Goal: Information Seeking & Learning: Learn about a topic

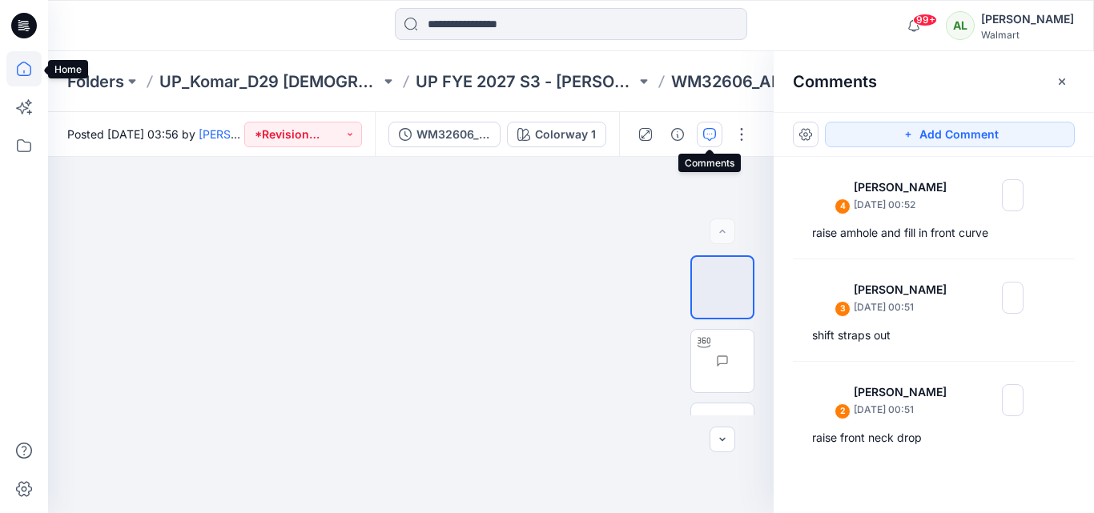
click at [29, 66] on icon at bounding box center [23, 68] width 35 height 35
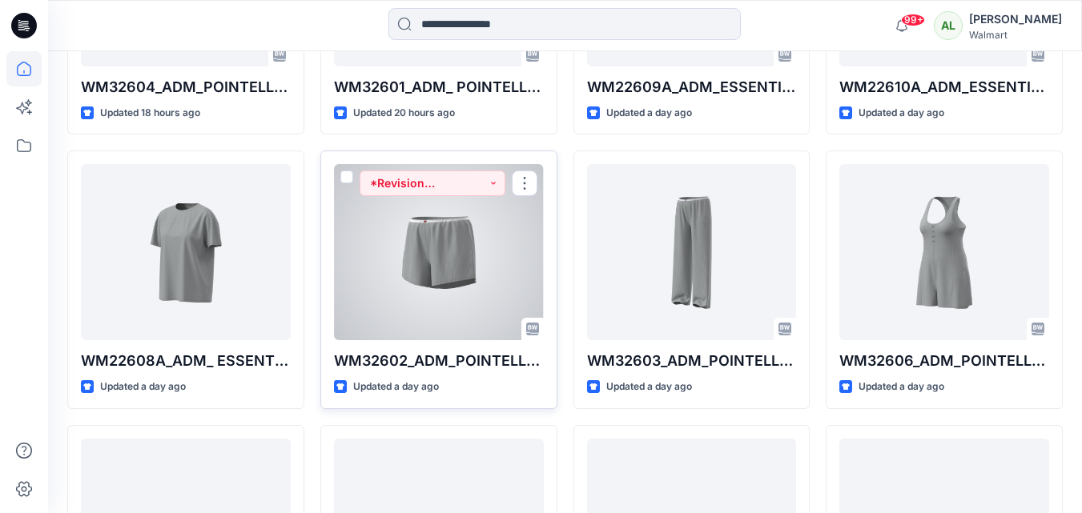
scroll to position [641, 0]
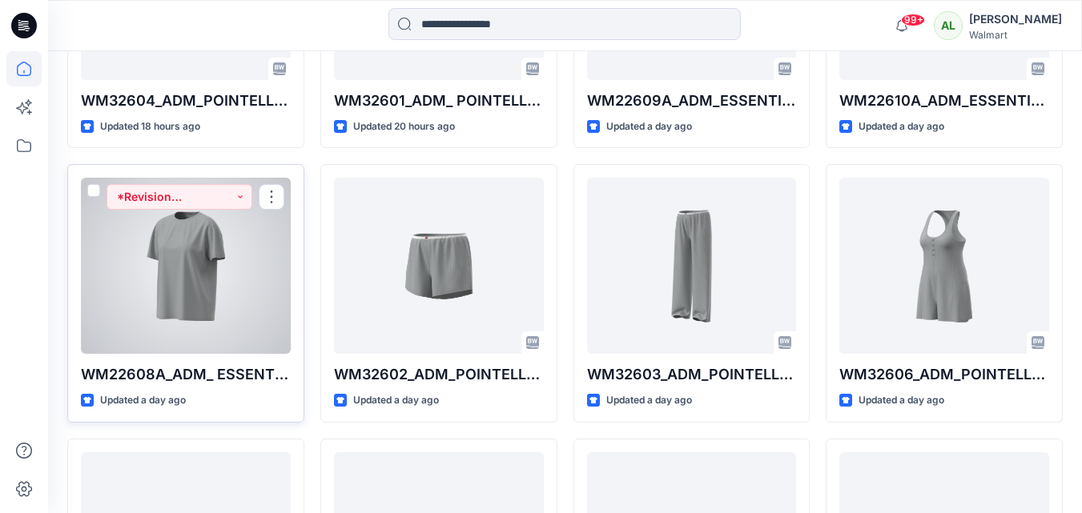
click at [195, 239] on div at bounding box center [186, 266] width 210 height 176
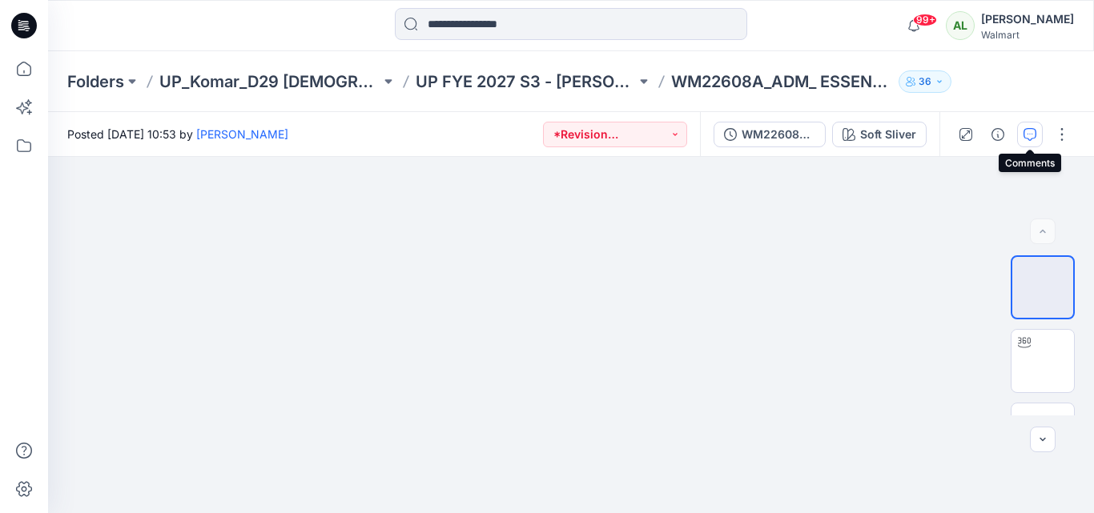
click at [1022, 132] on button "button" at bounding box center [1030, 135] width 26 height 26
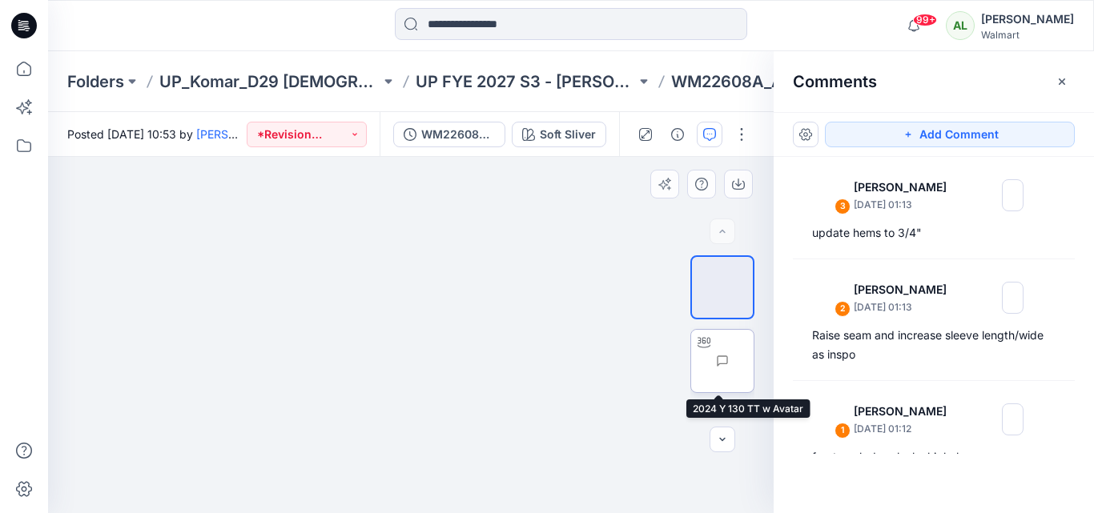
click at [754, 361] on img at bounding box center [754, 361] width 0 height 0
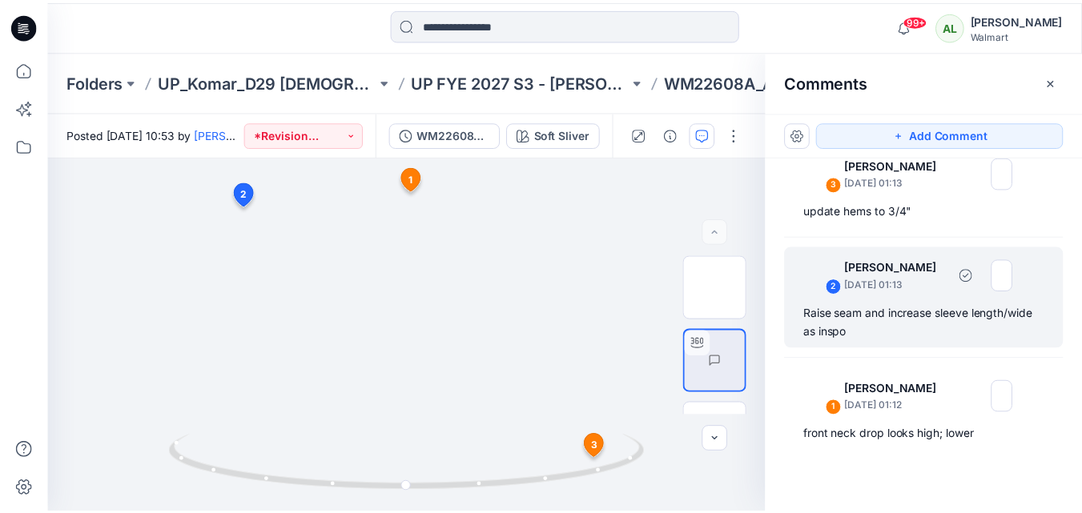
scroll to position [29, 0]
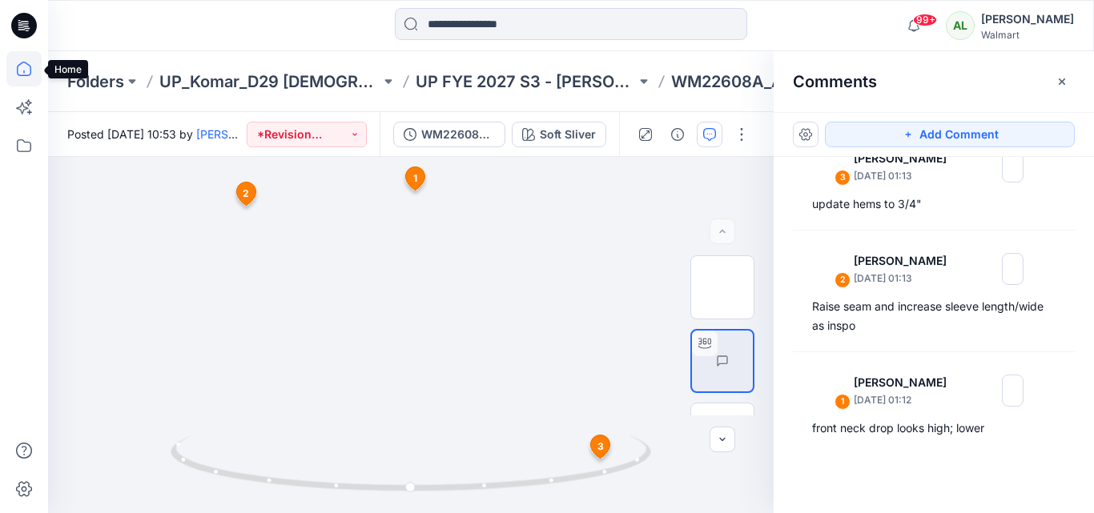
click at [25, 72] on icon at bounding box center [23, 68] width 35 height 35
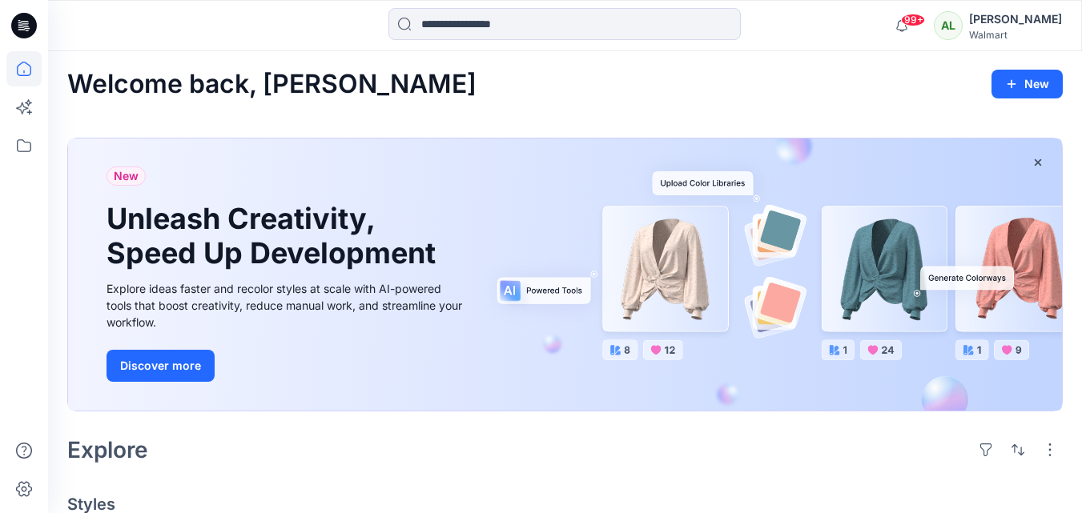
scroll to position [338, 0]
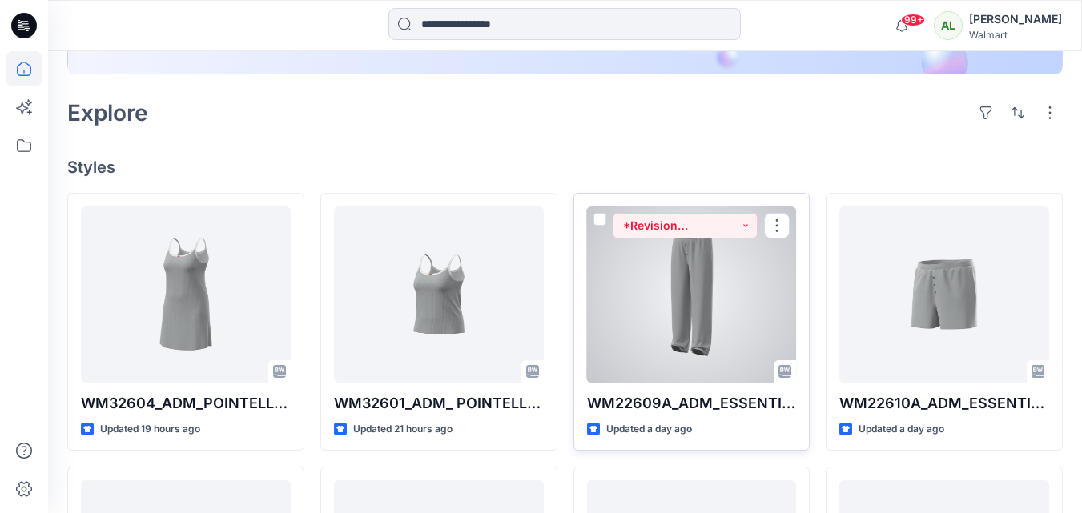
click at [673, 327] on div at bounding box center [692, 295] width 210 height 176
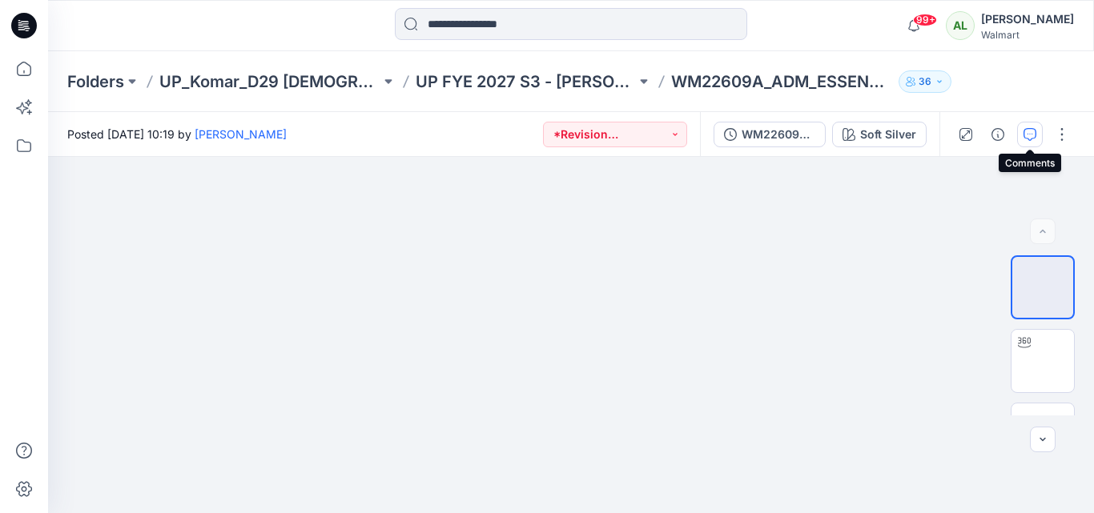
click at [1024, 138] on icon "button" at bounding box center [1030, 134] width 13 height 13
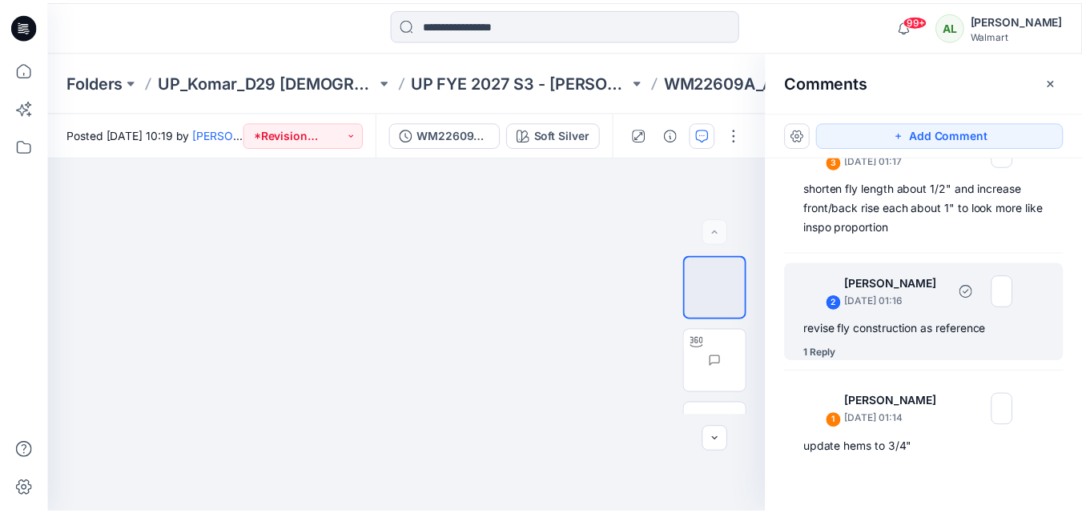
scroll to position [64, 0]
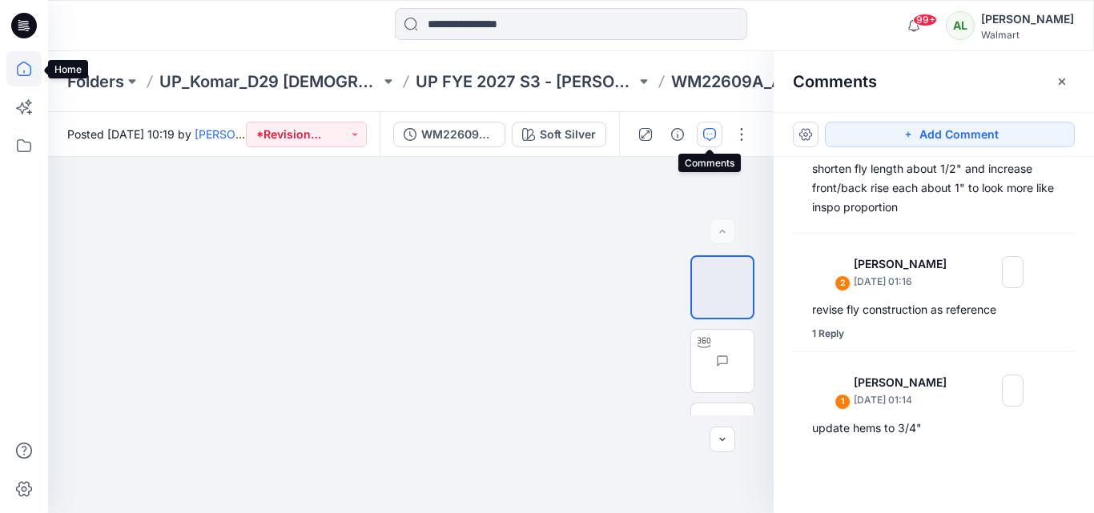
click at [16, 68] on icon at bounding box center [23, 68] width 35 height 35
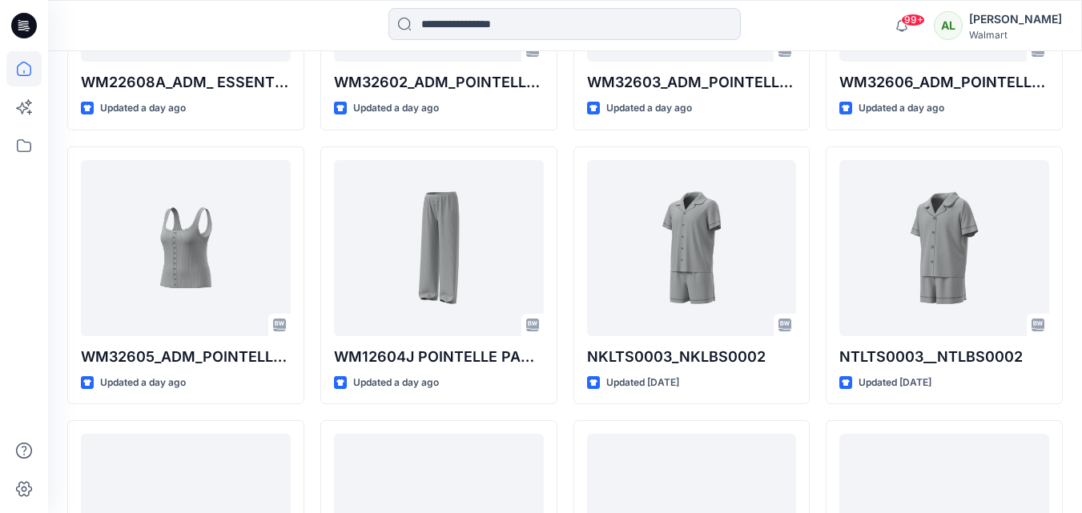
scroll to position [961, 0]
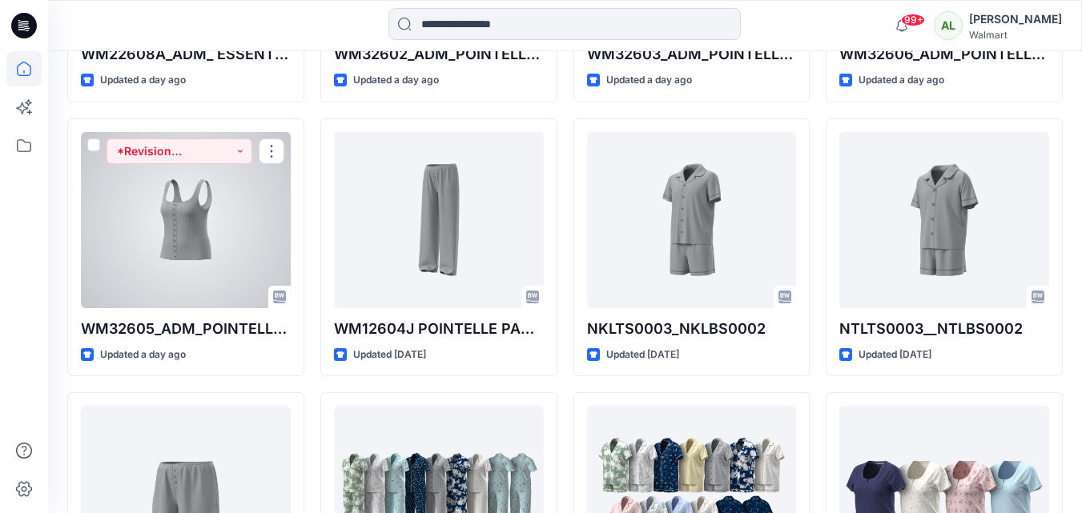
click at [196, 213] on div at bounding box center [186, 220] width 210 height 176
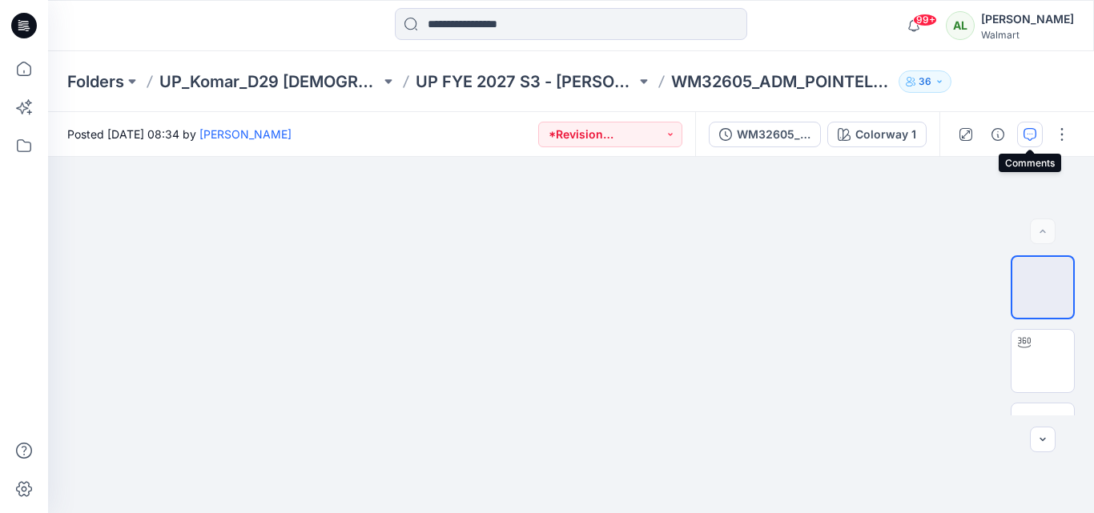
click at [1033, 130] on icon "button" at bounding box center [1030, 134] width 13 height 13
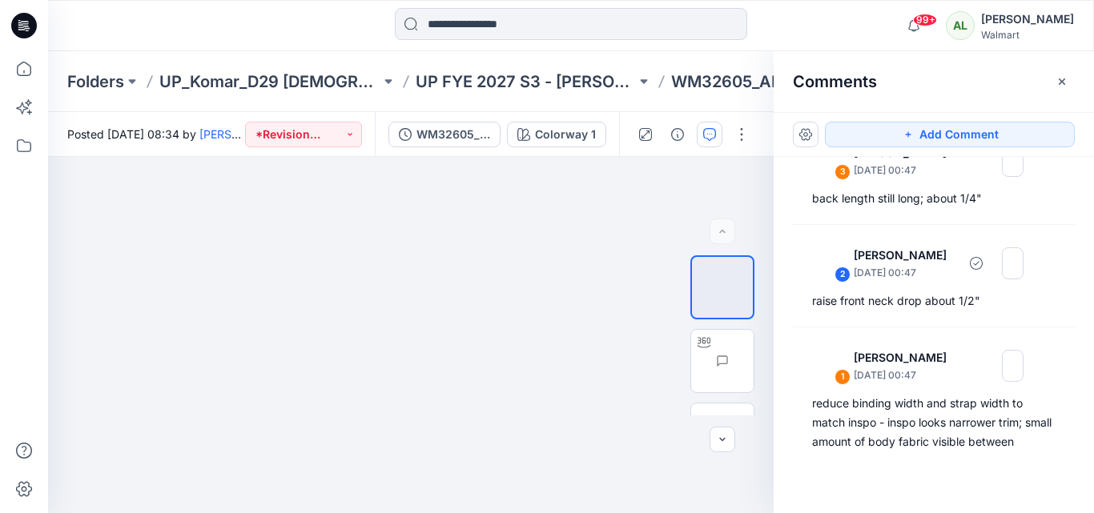
scroll to position [272, 0]
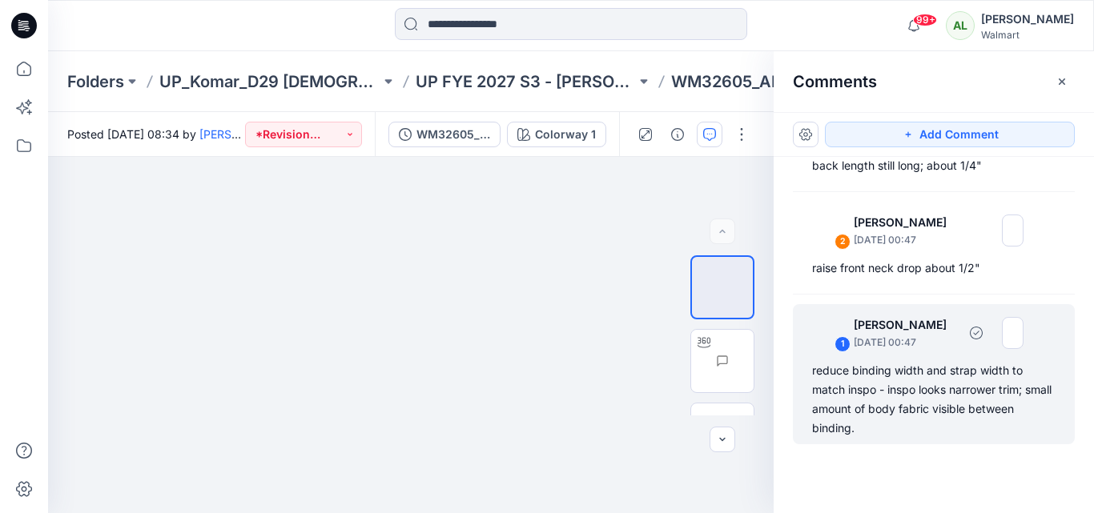
click at [912, 392] on div "reduce binding width and strap width to match inspo - inspo looks narrower trim…" at bounding box center [933, 399] width 243 height 77
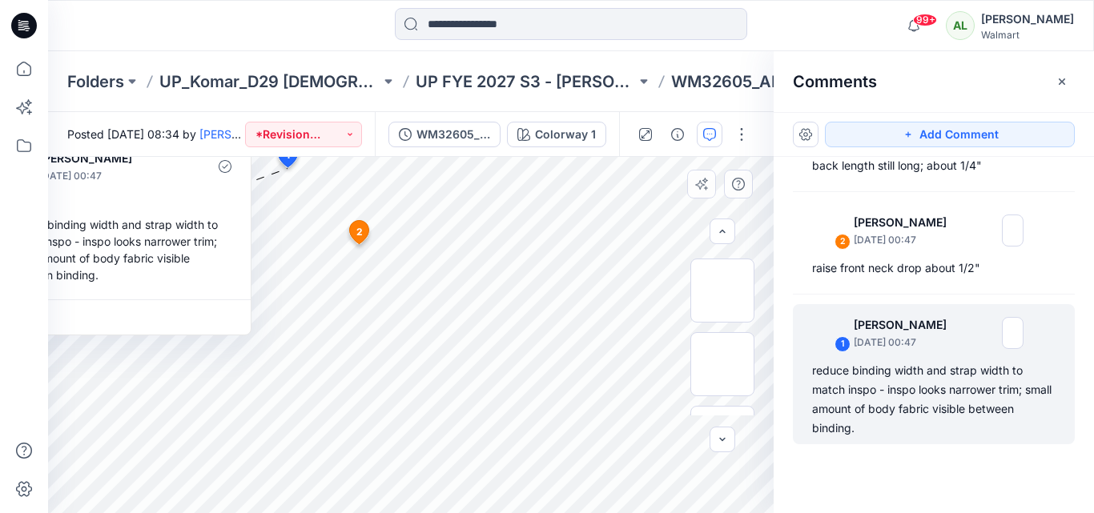
scroll to position [645, 0]
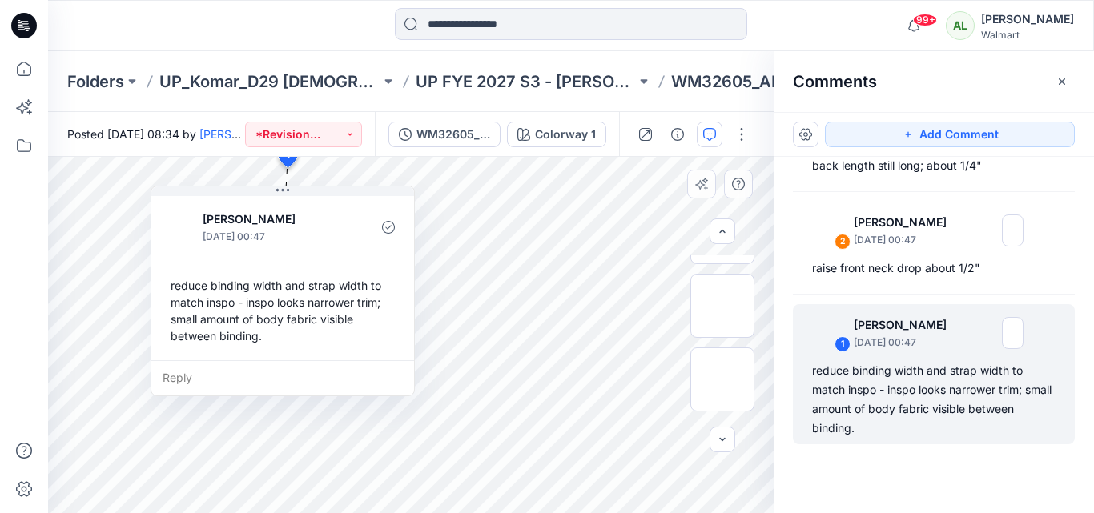
drag, startPoint x: 178, startPoint y: 237, endPoint x: 332, endPoint y: 299, distance: 165.7
click at [332, 299] on div "reduce binding width and strap width to match inspo - inspo looks narrower trim…" at bounding box center [282, 311] width 237 height 80
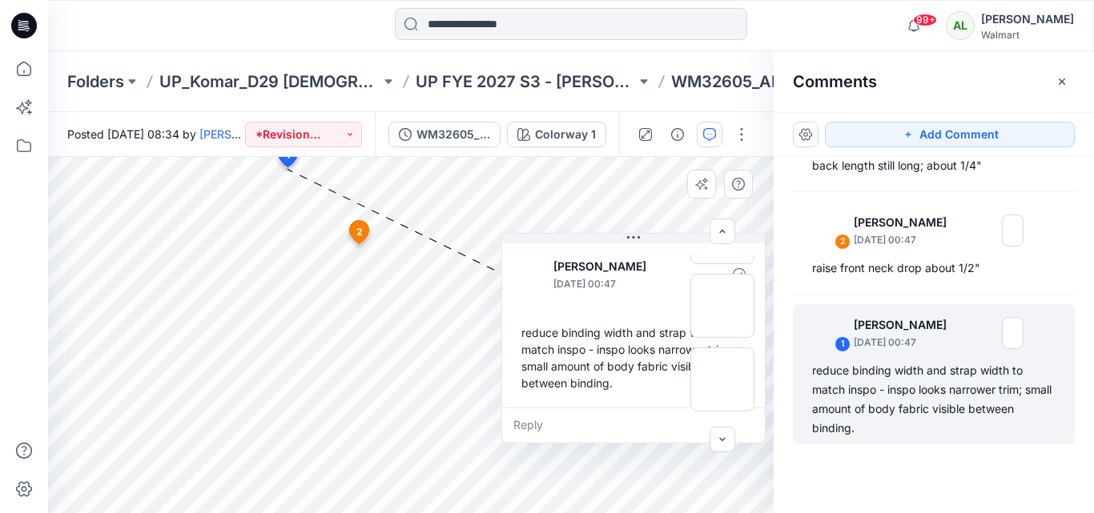
drag, startPoint x: 296, startPoint y: 211, endPoint x: 657, endPoint y: 258, distance: 363.4
click at [657, 258] on p "[PERSON_NAME]" at bounding box center [618, 266] width 131 height 19
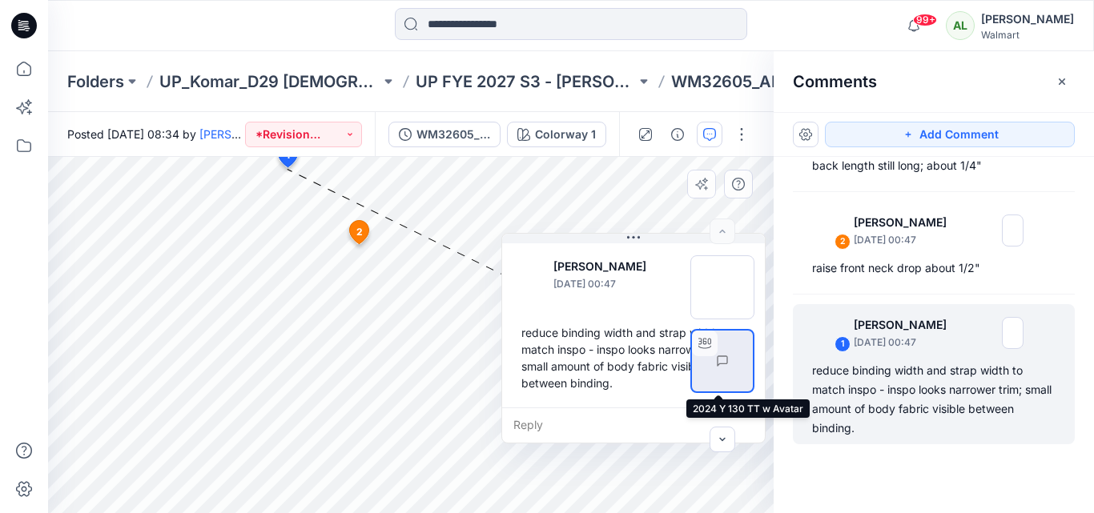
click at [753, 361] on img at bounding box center [753, 361] width 0 height 0
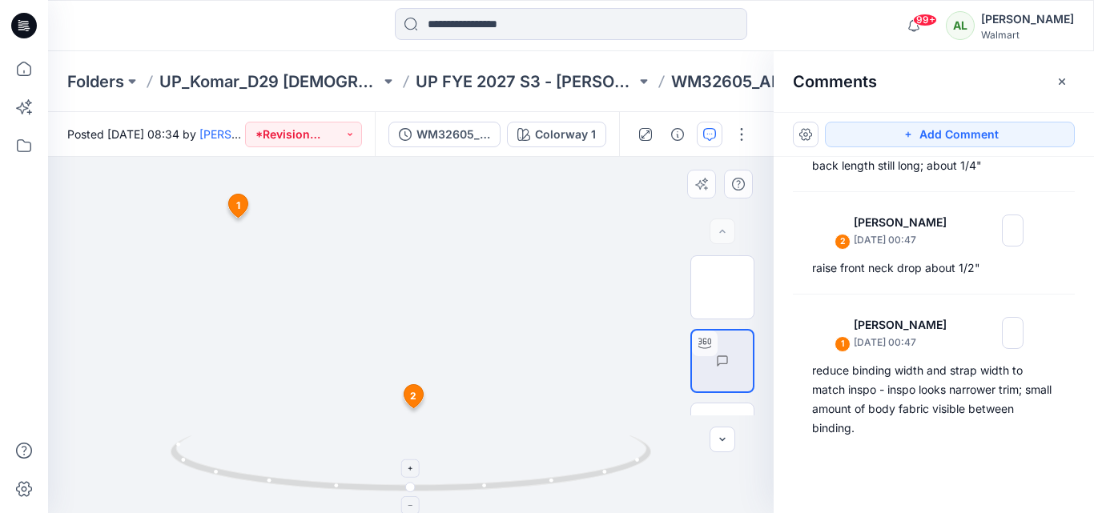
drag, startPoint x: 376, startPoint y: 257, endPoint x: 377, endPoint y: 470, distance: 213.1
click at [377, 470] on div at bounding box center [411, 335] width 726 height 356
